Goal: Check status: Check status

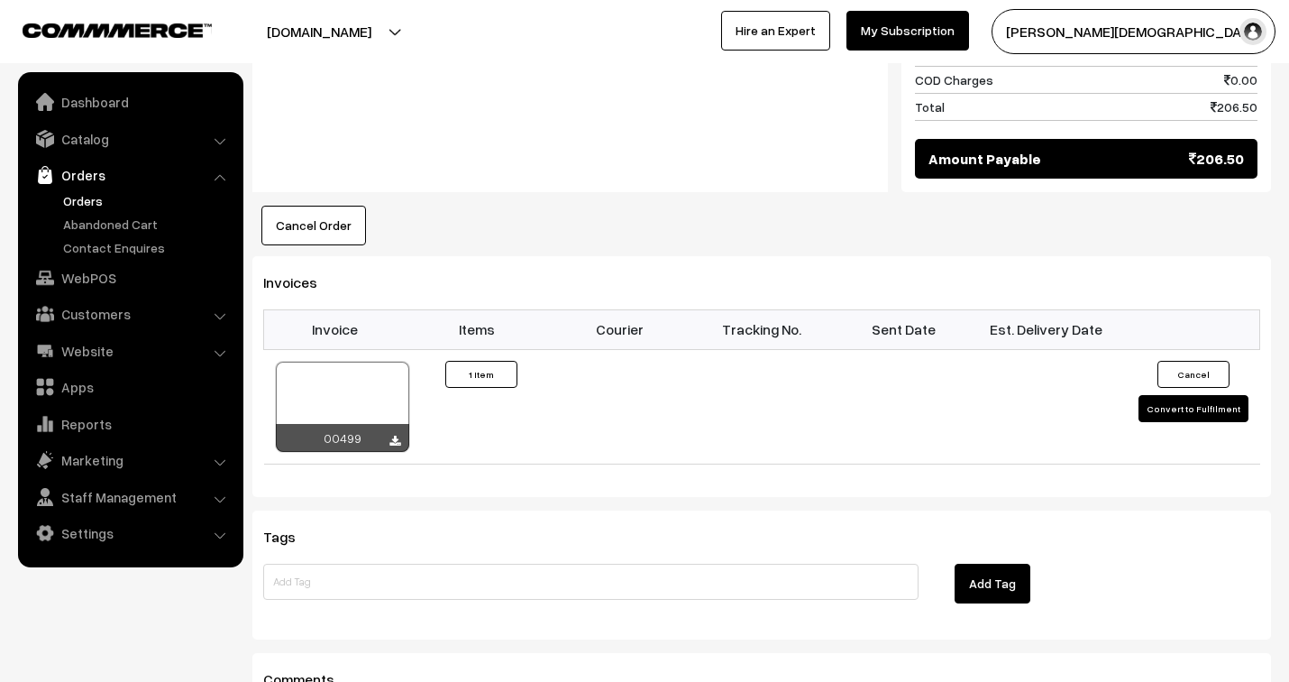
scroll to position [1021, 0]
click at [85, 198] on link "Orders" at bounding box center [148, 200] width 179 height 19
